Goal: Register for event/course

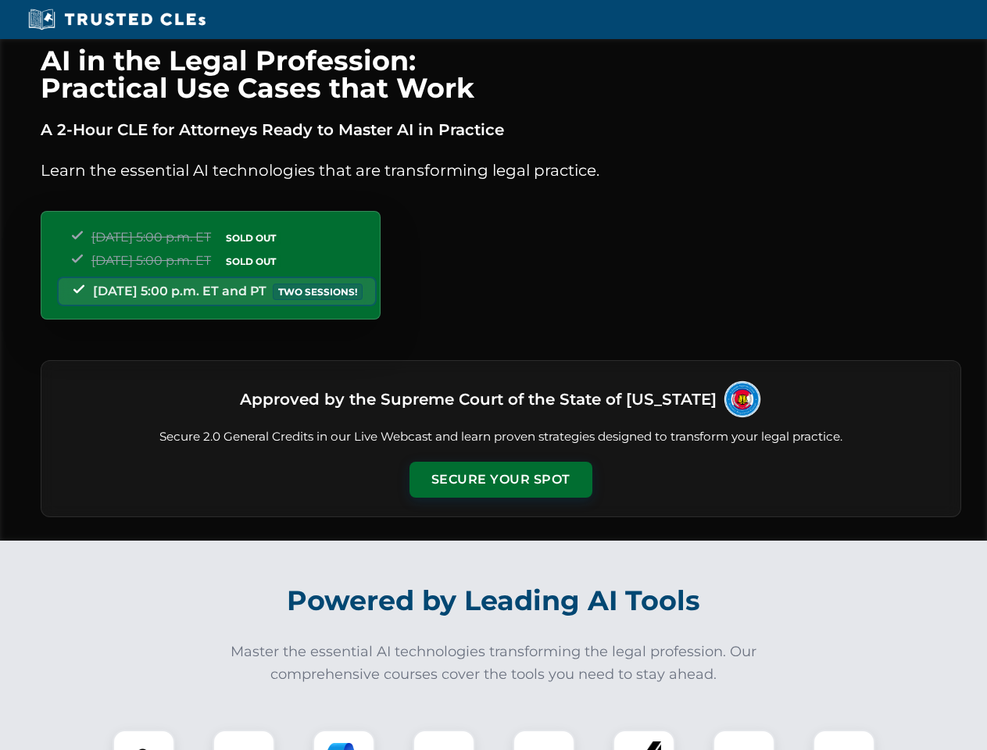
click at [500, 480] on button "Secure Your Spot" at bounding box center [500, 480] width 183 height 36
click at [144, 740] on img at bounding box center [143, 760] width 45 height 45
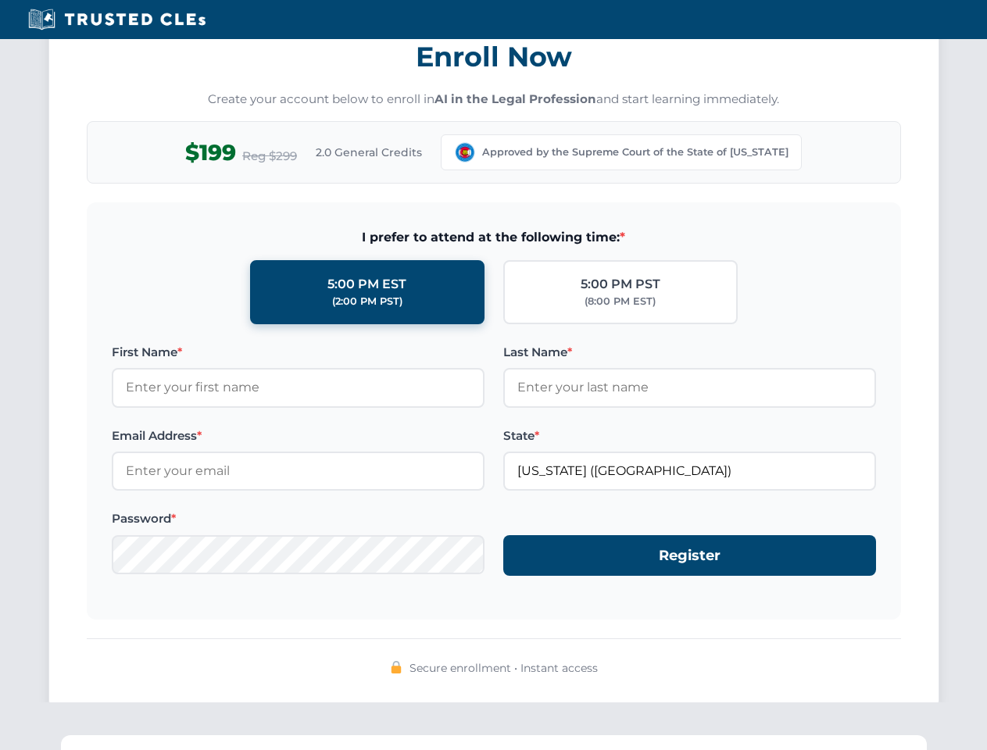
scroll to position [1534, 0]
